Goal: Task Accomplishment & Management: Use online tool/utility

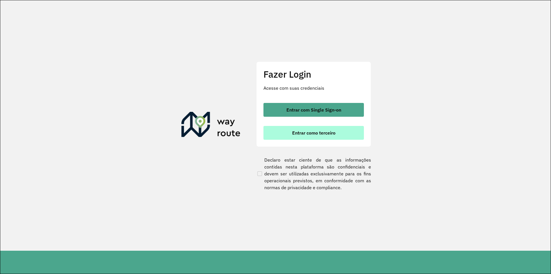
click at [315, 135] on span "Entrar como terceiro" at bounding box center [313, 132] width 43 height 5
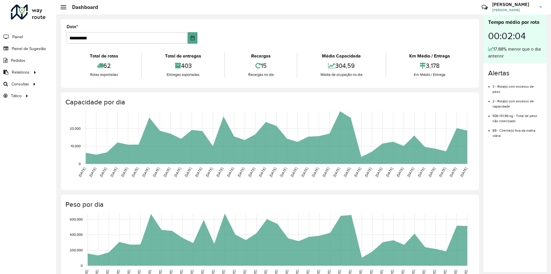
drag, startPoint x: 0, startPoint y: 0, endPoint x: 292, endPoint y: 199, distance: 353.3
drag, startPoint x: 292, startPoint y: 199, endPoint x: 428, endPoint y: 212, distance: 136.1
click at [428, 212] on icon "[DATE] [DATE] [DATE] [DATE] [DATE] [DATE] [DATE] [DATE] [DATE] [DATE] [DATE] [D…" at bounding box center [264, 253] width 416 height 86
click at [76, 83] on span "Roteirização" at bounding box center [76, 84] width 23 height 6
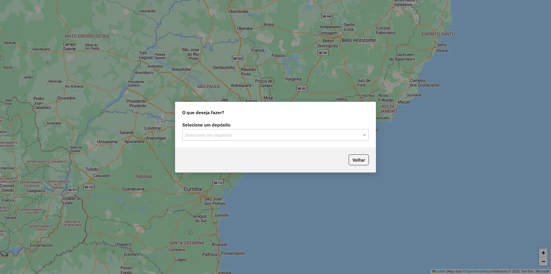
click at [210, 138] on input "text" at bounding box center [269, 134] width 169 height 7
click at [214, 149] on span "SAZ AR Tucuman" at bounding box center [202, 151] width 35 height 5
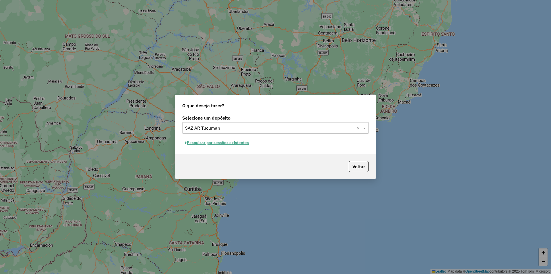
click at [224, 141] on button "Pesquisar por sessões existentes" at bounding box center [216, 142] width 69 height 9
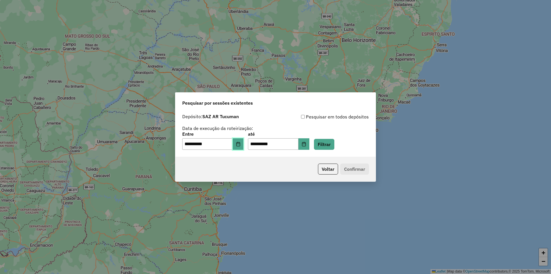
click at [244, 147] on button "Choose Date" at bounding box center [238, 143] width 11 height 11
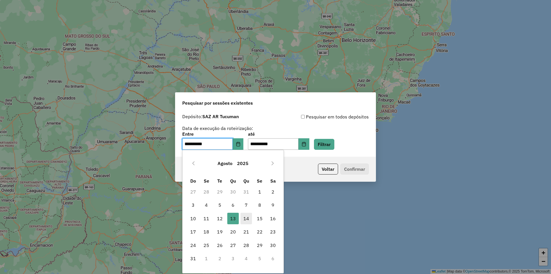
click at [246, 222] on span "14" at bounding box center [246, 217] width 11 height 11
type input "**********"
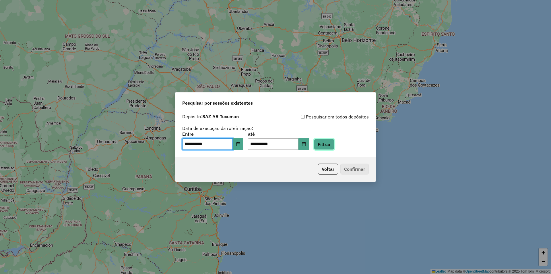
click at [334, 142] on button "Filtrar" at bounding box center [324, 144] width 20 height 11
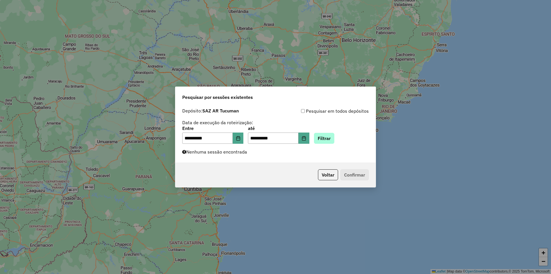
drag, startPoint x: 319, startPoint y: 130, endPoint x: 341, endPoint y: 143, distance: 25.2
click at [326, 135] on div "**********" at bounding box center [275, 135] width 187 height 18
click at [334, 142] on button "Filtrar" at bounding box center [324, 138] width 20 height 11
click at [98, 184] on div "**********" at bounding box center [275, 137] width 551 height 274
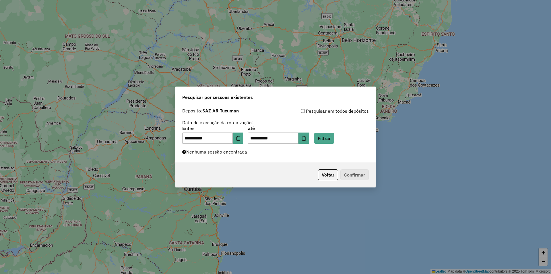
click at [252, 253] on div "**********" at bounding box center [275, 137] width 551 height 274
click at [332, 146] on div "**********" at bounding box center [275, 133] width 200 height 57
click at [332, 144] on div "**********" at bounding box center [275, 133] width 200 height 57
click at [334, 141] on button "Filtrar" at bounding box center [324, 138] width 20 height 11
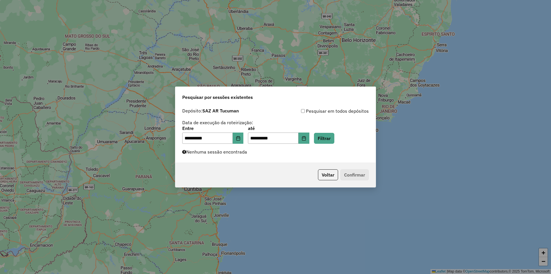
click at [343, 139] on div "**********" at bounding box center [275, 135] width 187 height 18
click at [334, 140] on button "Filtrar" at bounding box center [324, 138] width 20 height 11
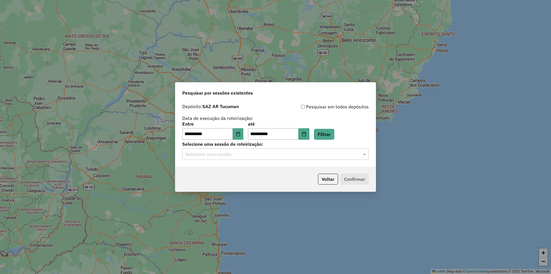
click at [336, 155] on input "text" at bounding box center [269, 154] width 169 height 7
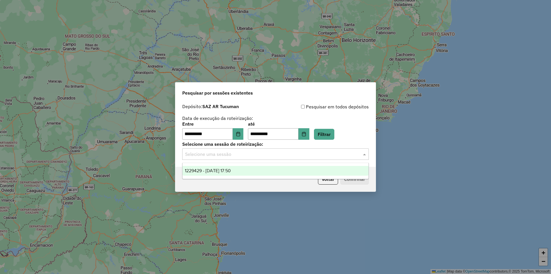
click at [336, 155] on input "text" at bounding box center [269, 154] width 169 height 7
click at [330, 134] on button "Filtrar" at bounding box center [324, 134] width 20 height 11
click at [293, 158] on div "Selecione uma sessão" at bounding box center [275, 153] width 187 height 11
click at [271, 170] on div "1229429 - 14/08/2025 17:50" at bounding box center [276, 171] width 186 height 10
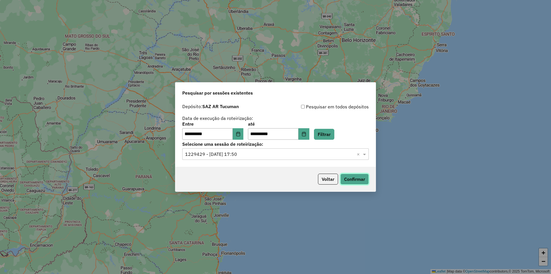
click at [367, 177] on button "Confirmar" at bounding box center [354, 178] width 28 height 11
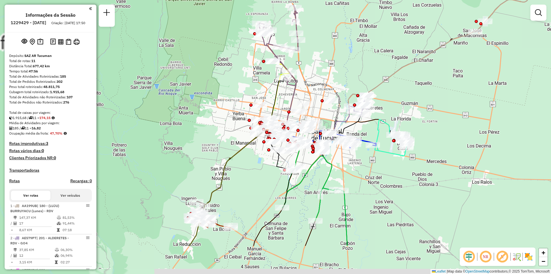
drag, startPoint x: 388, startPoint y: 127, endPoint x: 408, endPoint y: 81, distance: 50.8
click at [408, 81] on div "Janela de atendimento Grade de atendimento Capacidade Transportadoras Veículos …" at bounding box center [275, 137] width 551 height 274
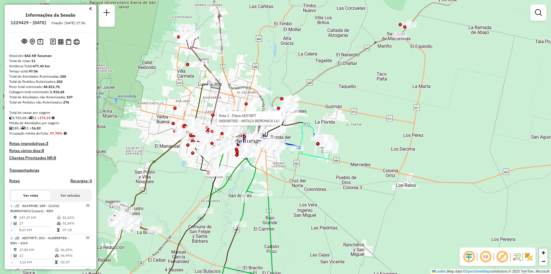
drag, startPoint x: 435, startPoint y: 115, endPoint x: 278, endPoint y: 121, distance: 156.5
click at [278, 121] on div at bounding box center [283, 118] width 14 height 6
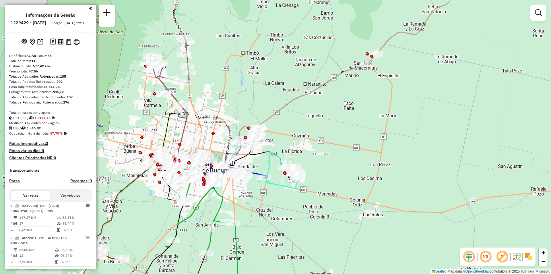
drag, startPoint x: 395, startPoint y: 88, endPoint x: 376, endPoint y: 108, distance: 27.4
click at [376, 108] on div "Janela de atendimento Grade de atendimento Capacidade Transportadoras Veículos …" at bounding box center [275, 137] width 551 height 274
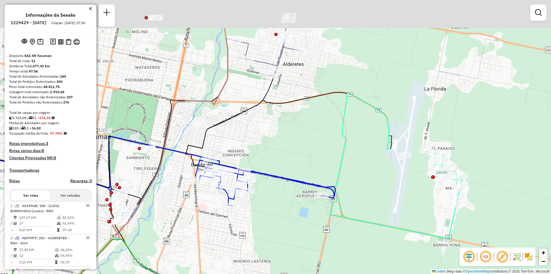
click at [286, 199] on div "Janela de atendimento Grade de atendimento Capacidade Transportadoras Veículos …" at bounding box center [275, 137] width 551 height 274
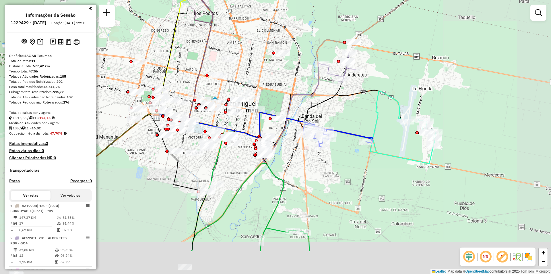
drag, startPoint x: 424, startPoint y: 211, endPoint x: 378, endPoint y: 137, distance: 87.0
click at [378, 137] on div "Janela de atendimento Grade de atendimento Capacidade Transportadoras Veículos …" at bounding box center [275, 137] width 551 height 274
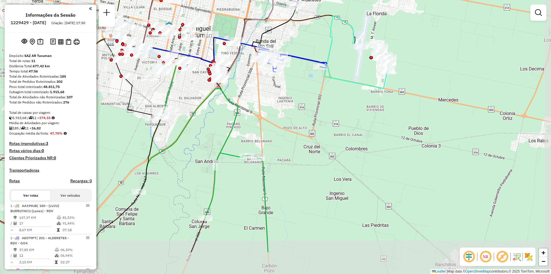
drag, startPoint x: 371, startPoint y: 187, endPoint x: 360, endPoint y: 156, distance: 33.3
click at [360, 156] on div "Janela de atendimento Grade de atendimento Capacidade Transportadoras Veículos …" at bounding box center [275, 137] width 551 height 274
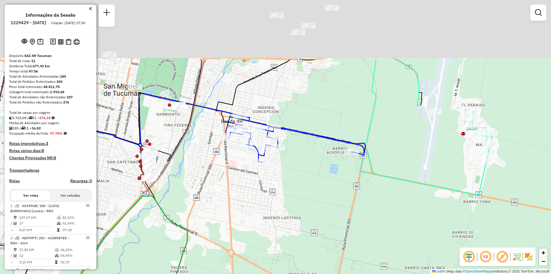
drag, startPoint x: 325, startPoint y: 98, endPoint x: 350, endPoint y: 217, distance: 121.9
click at [350, 217] on div "Janela de atendimento Grade de atendimento Capacidade Transportadoras Veículos …" at bounding box center [275, 137] width 551 height 274
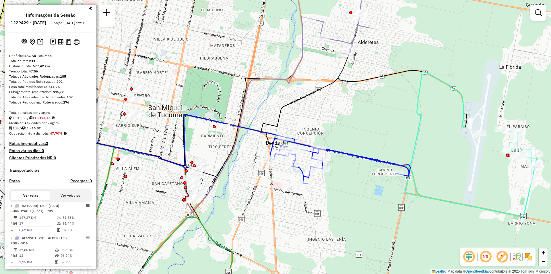
drag, startPoint x: 334, startPoint y: 143, endPoint x: 359, endPoint y: 120, distance: 34.1
click at [359, 120] on div "Janela de atendimento Grade de atendimento Capacidade Transportadoras Veículos …" at bounding box center [275, 137] width 551 height 274
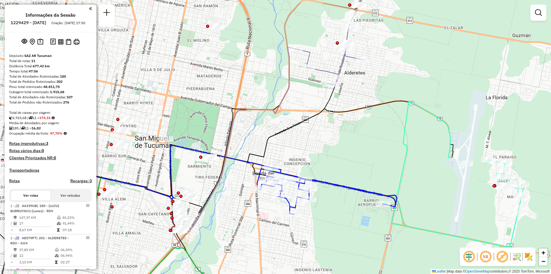
drag, startPoint x: 360, startPoint y: 146, endPoint x: 365, endPoint y: 137, distance: 9.9
click at [365, 137] on div "Janela de atendimento Grade de atendimento Capacidade Transportadoras Veículos …" at bounding box center [275, 137] width 551 height 274
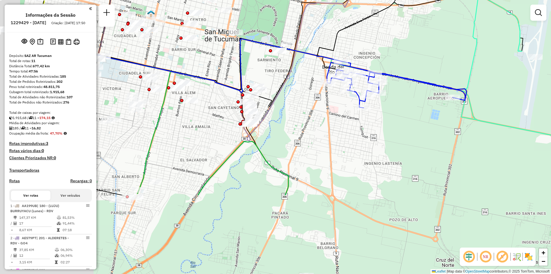
drag, startPoint x: 350, startPoint y: 203, endPoint x: 413, endPoint y: 99, distance: 121.8
click at [413, 99] on div "Janela de atendimento Grade de atendimento Capacidade Transportadoras Veículos …" at bounding box center [275, 137] width 551 height 274
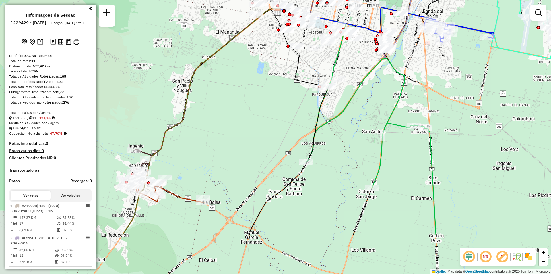
drag, startPoint x: 365, startPoint y: 114, endPoint x: 418, endPoint y: 13, distance: 114.3
click at [418, 13] on icon at bounding box center [354, 20] width 153 height 27
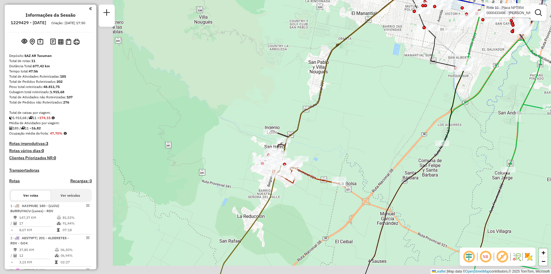
drag, startPoint x: 276, startPoint y: 127, endPoint x: 419, endPoint y: 108, distance: 144.8
click at [419, 108] on div "Rota 10 - Placa NPT954 0000433498 - ABREGU LEANDRO AGUSTIN Janela de atendiment…" at bounding box center [275, 137] width 551 height 274
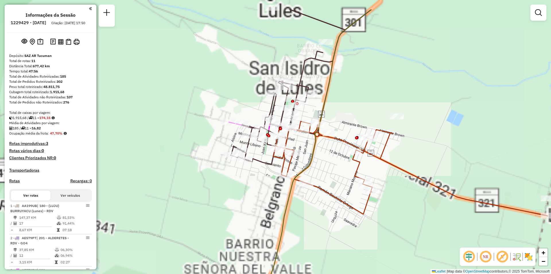
drag, startPoint x: 346, startPoint y: 174, endPoint x: 424, endPoint y: 210, distance: 86.8
click at [424, 210] on div "Rota 10 - Placa NPT954 0000433498 - ABREGU LEANDRO AGUSTIN Janela de atendiment…" at bounding box center [275, 137] width 551 height 274
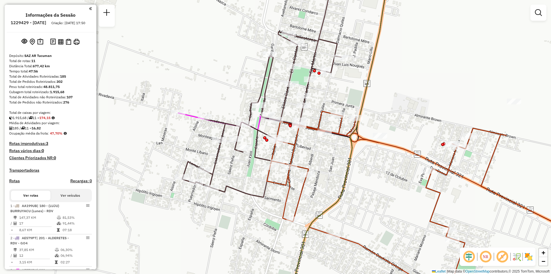
drag, startPoint x: 332, startPoint y: 125, endPoint x: 379, endPoint y: 128, distance: 47.5
click at [379, 128] on div "Rota 10 - Placa NPT954 0000433498 - ABREGU LEANDRO AGUSTIN Janela de atendiment…" at bounding box center [275, 137] width 551 height 274
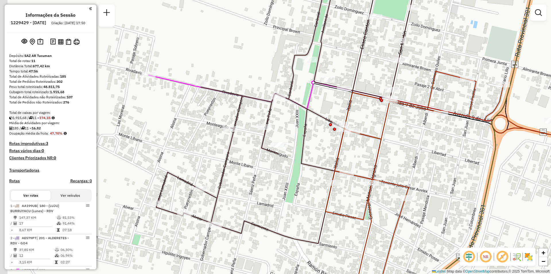
drag, startPoint x: 219, startPoint y: 162, endPoint x: 311, endPoint y: 159, distance: 91.9
click at [311, 159] on div "Rota 10 - Placa NPT954 0000433498 - ABREGU LEANDRO AGUSTIN Janela de atendiment…" at bounding box center [275, 137] width 551 height 274
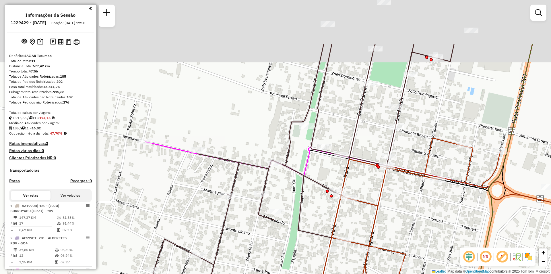
drag, startPoint x: 370, startPoint y: 83, endPoint x: 327, endPoint y: 154, distance: 83.1
click at [327, 154] on icon at bounding box center [303, 176] width 301 height 265
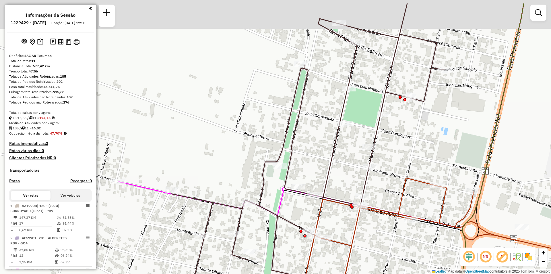
drag, startPoint x: 415, startPoint y: 130, endPoint x: 378, endPoint y: 172, distance: 56.5
click at [378, 172] on div "Rota 10 - Placa NPT954 0000433498 - ABREGU LEANDRO AGUSTIN Janela de atendiment…" at bounding box center [275, 137] width 551 height 274
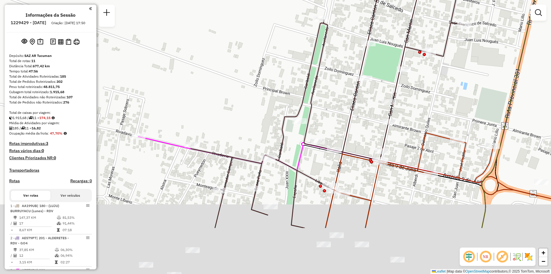
drag, startPoint x: 424, startPoint y: 195, endPoint x: 423, endPoint y: 114, distance: 80.9
click at [423, 114] on div "Rota 10 - Placa NPT954 0000433498 - ABREGU LEANDRO AGUSTIN Janela de atendiment…" at bounding box center [275, 137] width 551 height 274
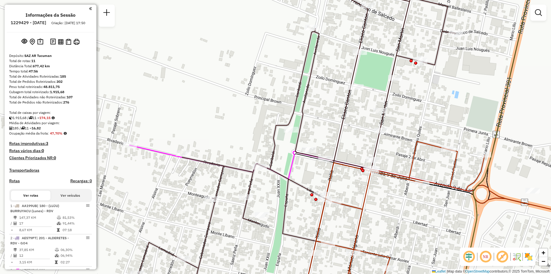
drag, startPoint x: 373, startPoint y: 87, endPoint x: 365, endPoint y: 117, distance: 30.6
click at [365, 117] on div "Rota 10 - Placa NPT954 0000433498 - ABREGU LEANDRO AGUSTIN Janela de atendiment…" at bounding box center [275, 137] width 551 height 274
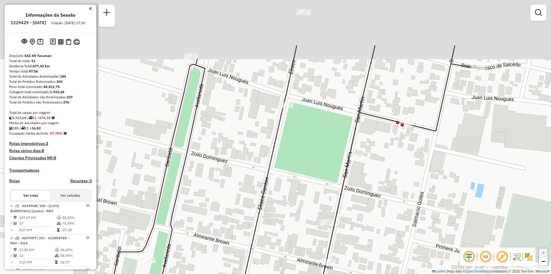
drag, startPoint x: 333, startPoint y: 100, endPoint x: 313, endPoint y: 147, distance: 51.2
click at [313, 147] on div "Rota 10 - Placa NPT954 0000433498 - ABREGU LEANDRO AGUSTIN Janela de atendiment…" at bounding box center [275, 137] width 551 height 274
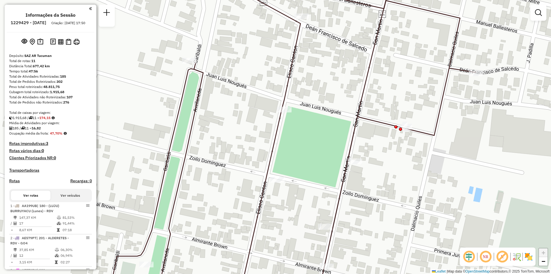
drag, startPoint x: 305, startPoint y: 80, endPoint x: 294, endPoint y: 117, distance: 38.1
click at [294, 117] on div "Rota 10 - Placa NPT954 0000433498 - ABREGU LEANDRO AGUSTIN Janela de atendiment…" at bounding box center [275, 137] width 551 height 274
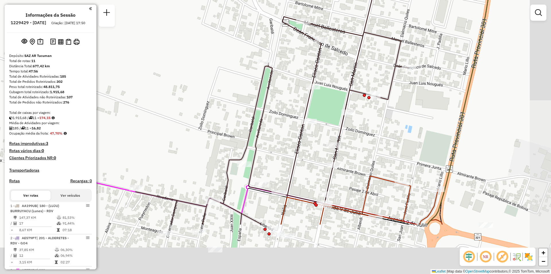
drag, startPoint x: 401, startPoint y: 197, endPoint x: 376, endPoint y: 116, distance: 85.2
click at [376, 117] on div "Rota 10 - Placa NPT954 0000433498 - ABREGU LEANDRO AGUSTIN Janela de atendiment…" at bounding box center [275, 137] width 551 height 274
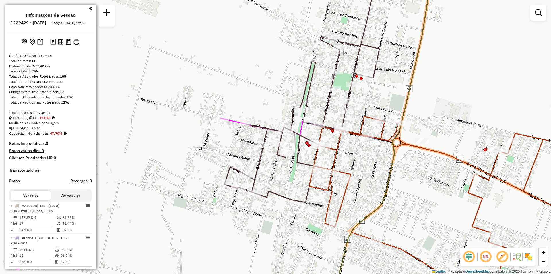
drag, startPoint x: 391, startPoint y: 150, endPoint x: 374, endPoint y: 121, distance: 34.8
click at [374, 121] on div at bounding box center [380, 120] width 14 height 6
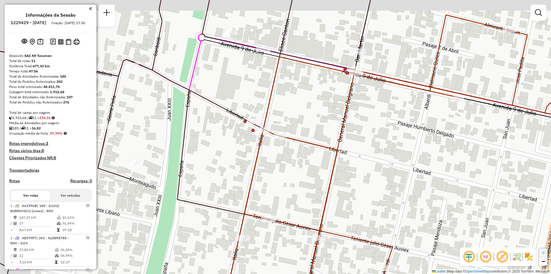
drag, startPoint x: 369, startPoint y: 164, endPoint x: 412, endPoint y: 178, distance: 45.1
click at [411, 178] on div "Rota 10 - Placa NPT954 0000433498 - ABREGU LEANDRO AGUSTIN Janela de atendiment…" at bounding box center [275, 137] width 551 height 274
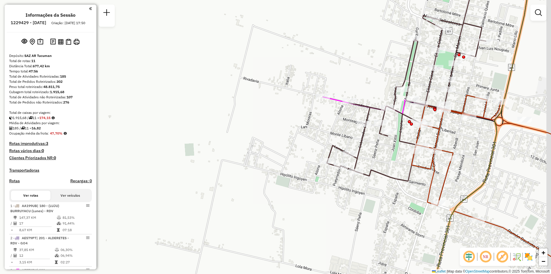
drag, startPoint x: 467, startPoint y: 199, endPoint x: 443, endPoint y: 162, distance: 43.0
click at [443, 162] on icon at bounding box center [500, 182] width 176 height 175
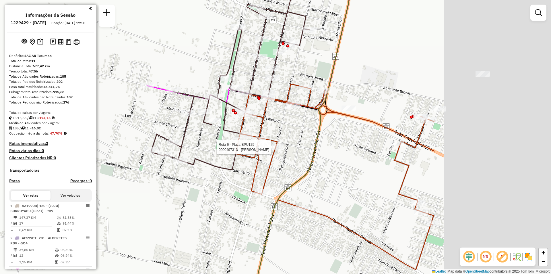
drag, startPoint x: 502, startPoint y: 166, endPoint x: 321, endPoint y: 157, distance: 181.6
click at [321, 157] on div "Rota 10 - Placa NPT954 0000433498 - ABREGU LEANDRO AGUSTIN Rota 6 - Placa EPU12…" at bounding box center [275, 137] width 551 height 274
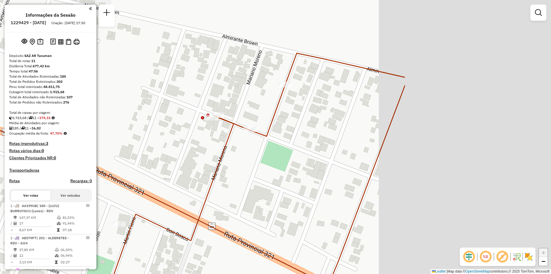
drag, startPoint x: 339, startPoint y: 94, endPoint x: 299, endPoint y: 100, distance: 40.7
click at [299, 100] on div "Rota 10 - Placa NPT954 0000433498 - ABREGU LEANDRO AGUSTIN Rota 6 - Placa EPU12…" at bounding box center [275, 137] width 551 height 274
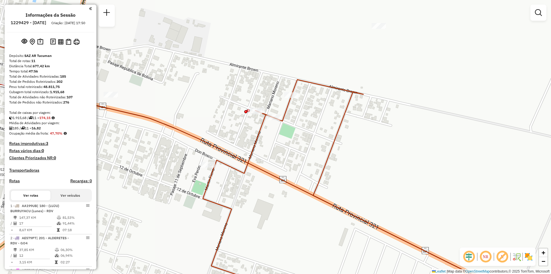
click at [306, 120] on div "Rota 10 - Placa NPT954 0000433498 - ABREGU LEANDRO AGUSTIN Rota 6 - Placa EPU12…" at bounding box center [275, 137] width 551 height 274
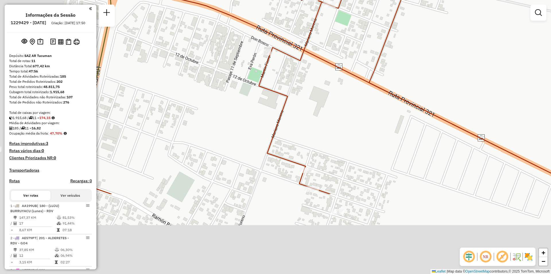
drag, startPoint x: 263, startPoint y: 123, endPoint x: 318, endPoint y: 43, distance: 97.4
click at [333, 15] on div "Janela de atendimento Grade de atendimento Capacidade Transportadoras Veículos …" at bounding box center [275, 137] width 551 height 274
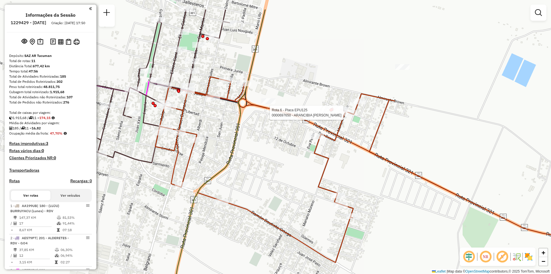
drag, startPoint x: 436, startPoint y: 160, endPoint x: 482, endPoint y: 208, distance: 66.0
click at [482, 208] on icon at bounding box center [396, 169] width 482 height 185
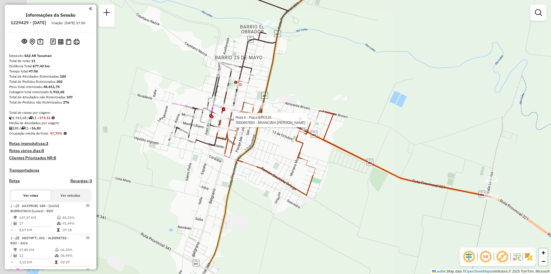
drag, startPoint x: 249, startPoint y: 185, endPoint x: 259, endPoint y: 149, distance: 38.0
click at [269, 148] on div "Rota 6 - Placa EPU125 0000697650 - ARANCIBIA GUSTAVO ALBERTO Janela de atendime…" at bounding box center [275, 137] width 551 height 274
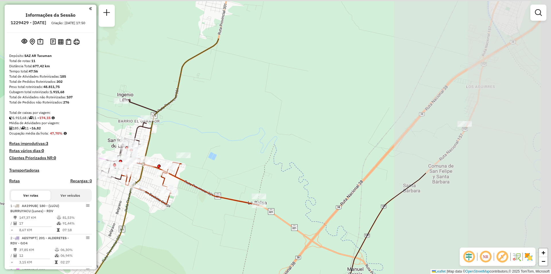
drag, startPoint x: 371, startPoint y: 103, endPoint x: 190, endPoint y: 169, distance: 192.3
click at [190, 169] on div "Janela de atendimento Grade de atendimento Capacidade Transportadoras Veículos …" at bounding box center [275, 137] width 551 height 274
